Goal: Use online tool/utility: Utilize a website feature to perform a specific function

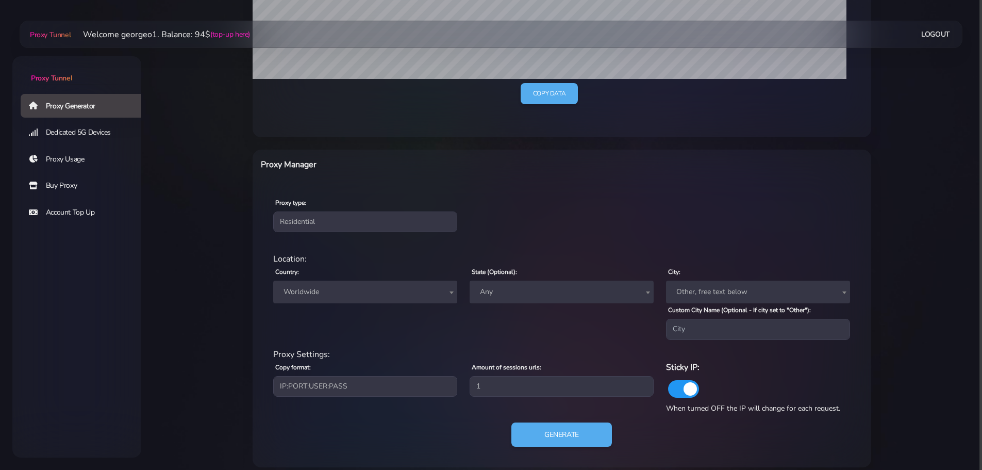
scroll to position [293, 0]
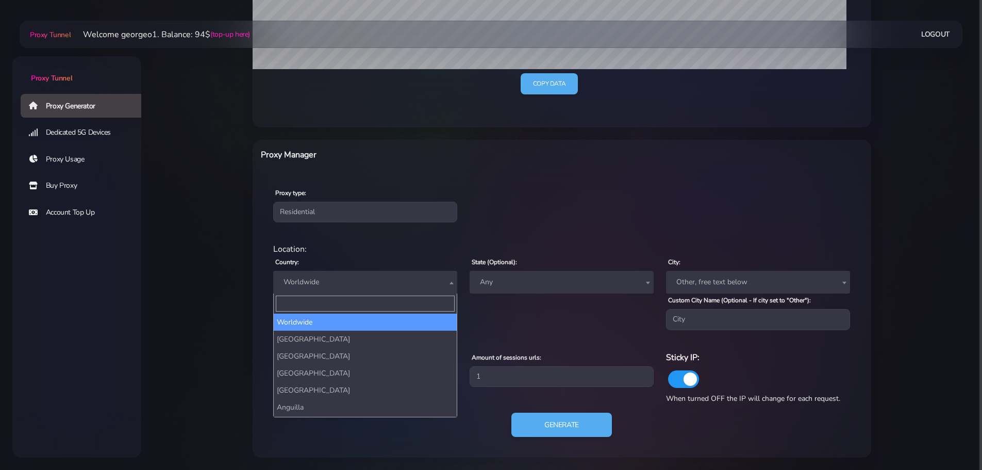
click at [412, 275] on span "Worldwide" at bounding box center [366, 282] width 172 height 14
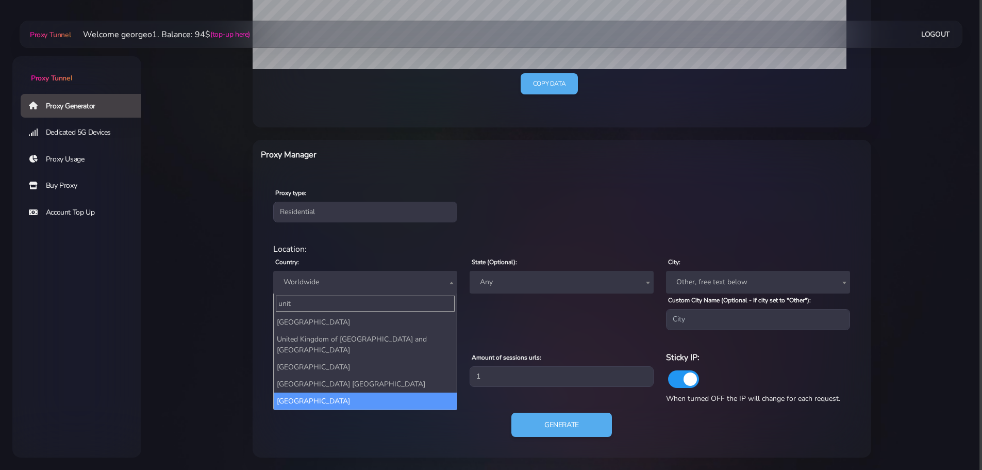
type input "unit"
select select "US"
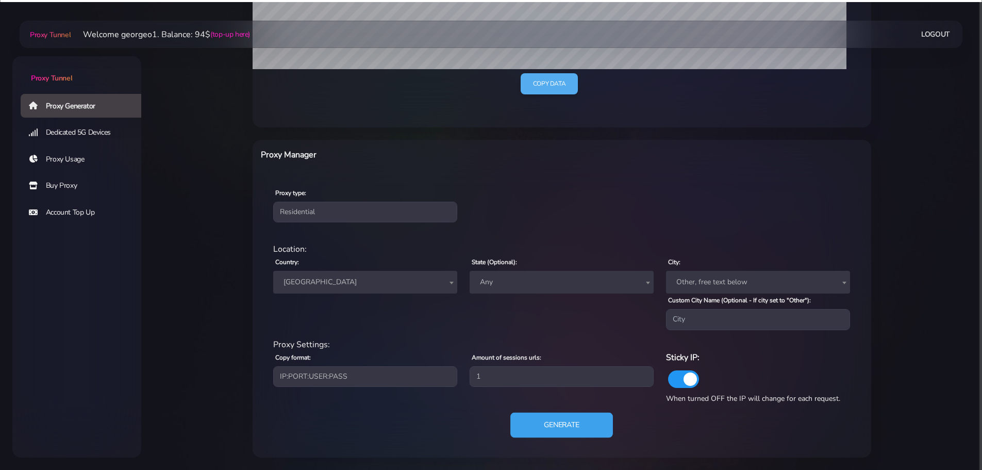
click at [565, 421] on button "Generate" at bounding box center [562, 424] width 103 height 25
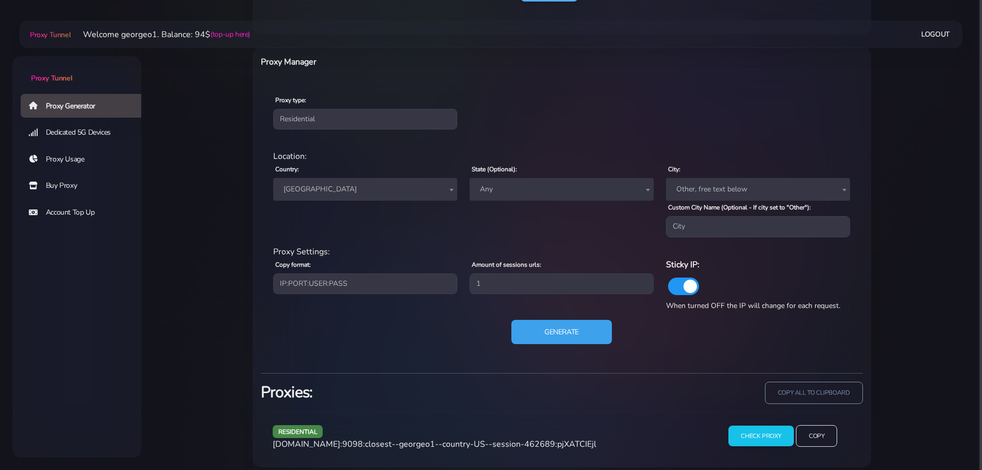
scroll to position [396, 0]
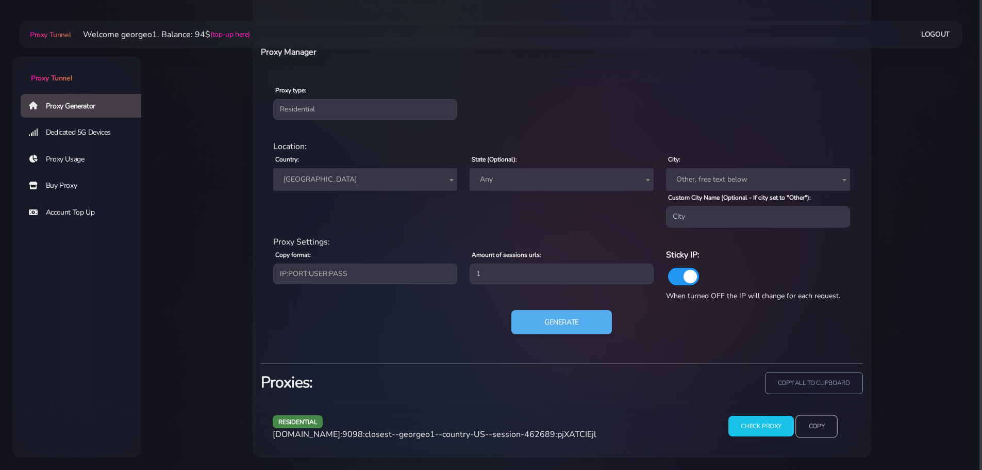
click at [811, 429] on input "Copy" at bounding box center [817, 426] width 42 height 23
click at [904, 288] on main "Proxy Tunnel Welcome georgeo1. Balance: 94$ (top-up here) Logout" at bounding box center [561, 48] width 841 height 817
